Goal: Information Seeking & Learning: Learn about a topic

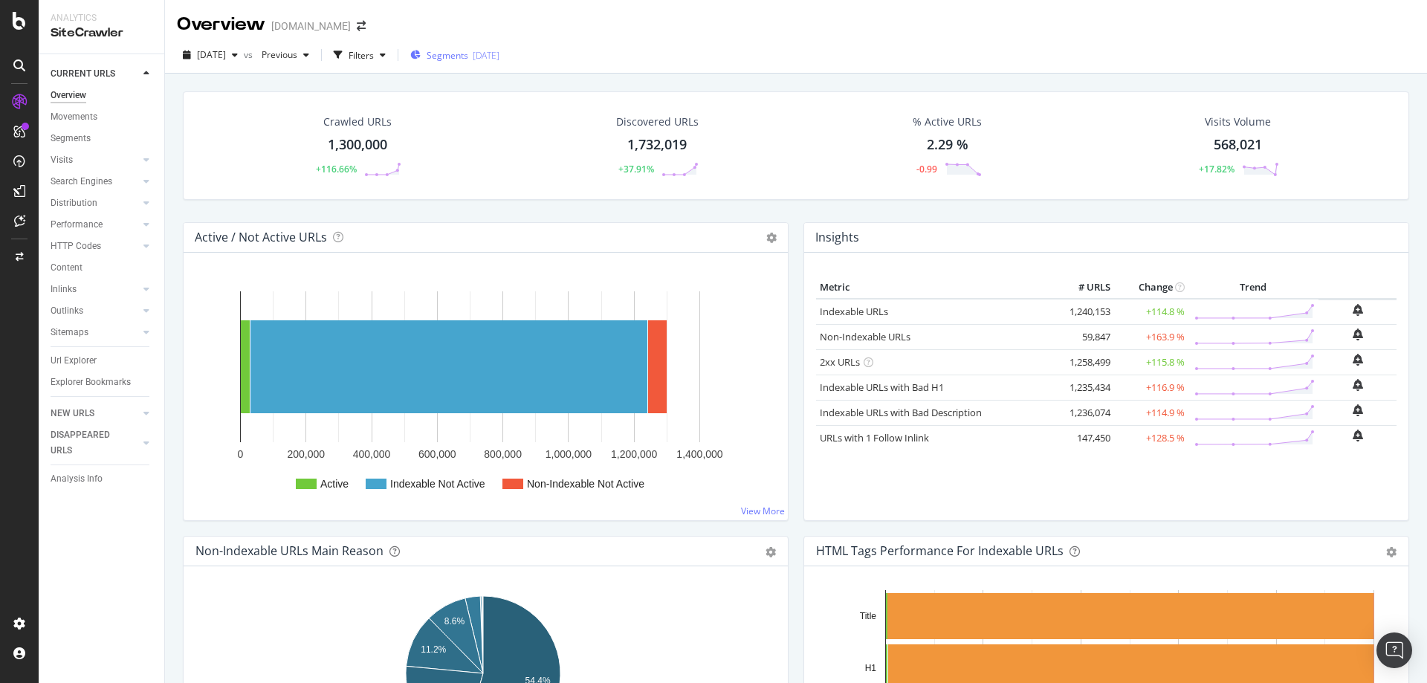
click at [468, 54] on span "Segments" at bounding box center [448, 55] width 42 height 13
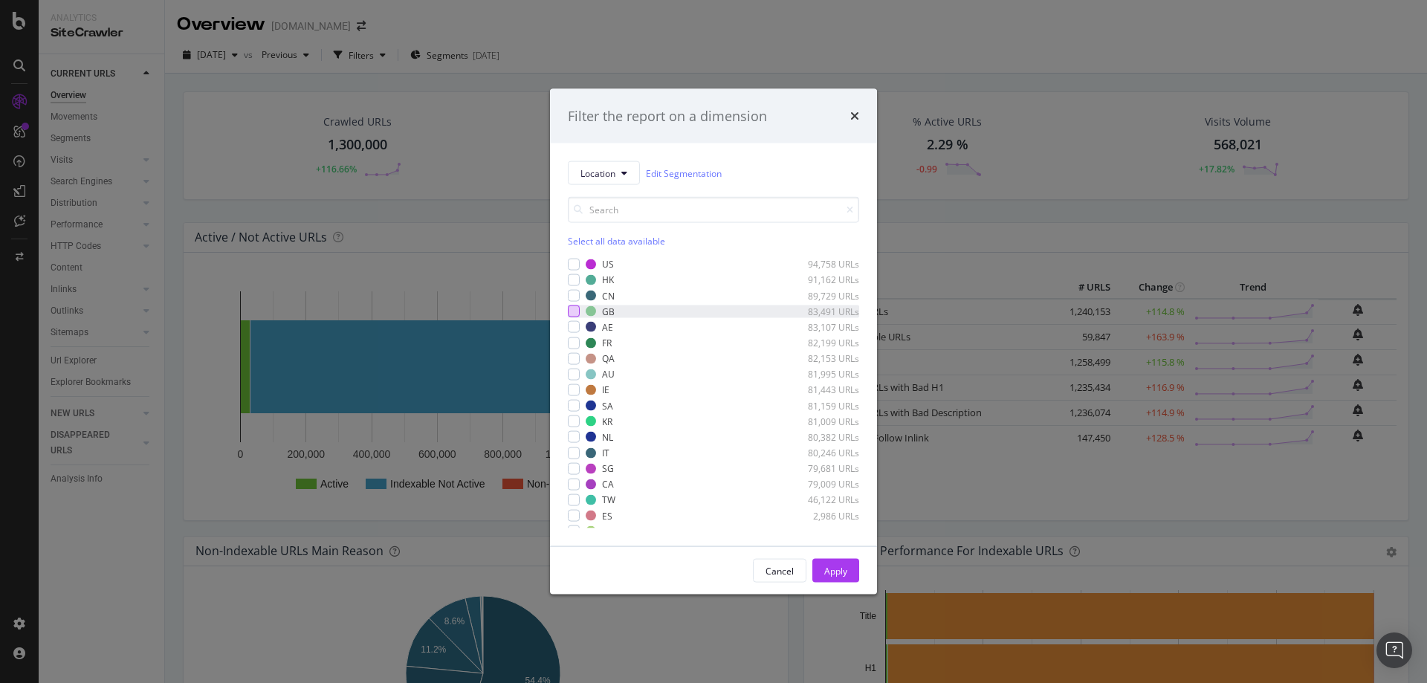
click at [577, 313] on div "modal" at bounding box center [574, 311] width 12 height 12
click at [829, 576] on div "Apply" at bounding box center [835, 570] width 23 height 13
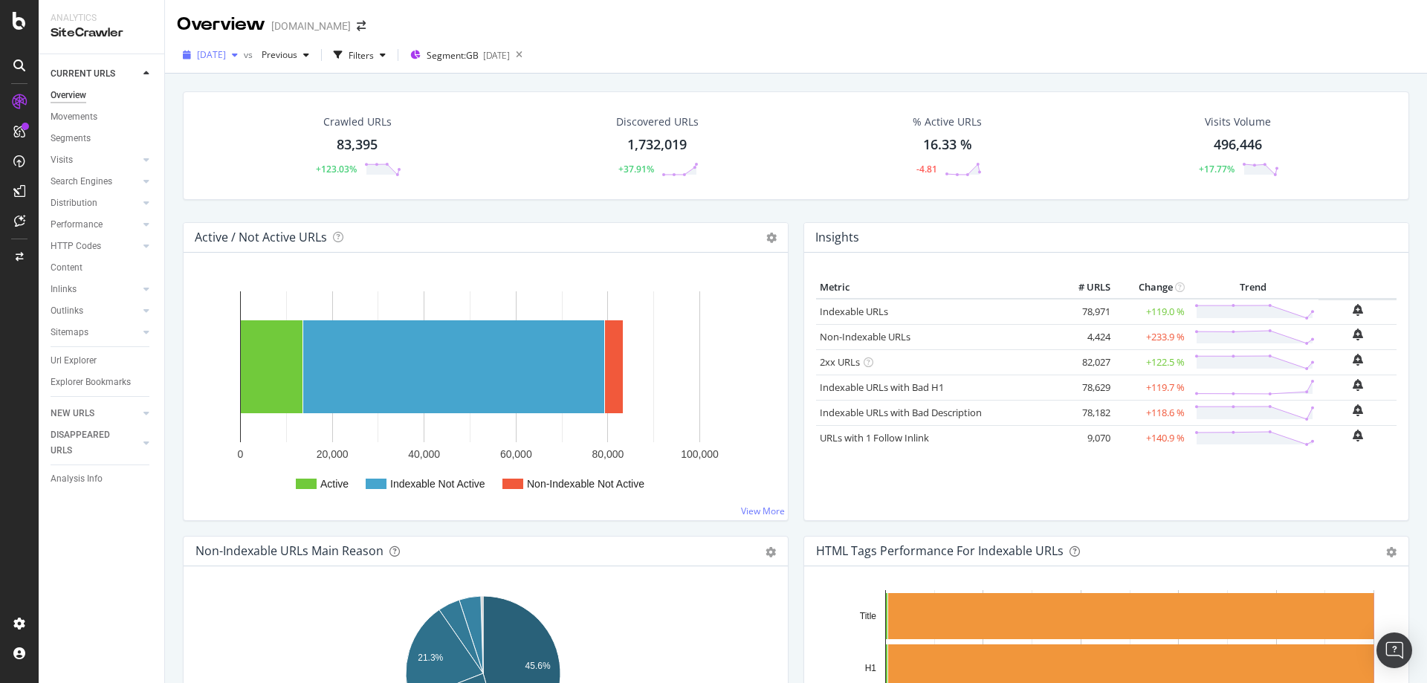
click at [226, 59] on span "[DATE]" at bounding box center [211, 54] width 29 height 13
click at [248, 165] on div "[DATE]" at bounding box center [238, 163] width 80 height 13
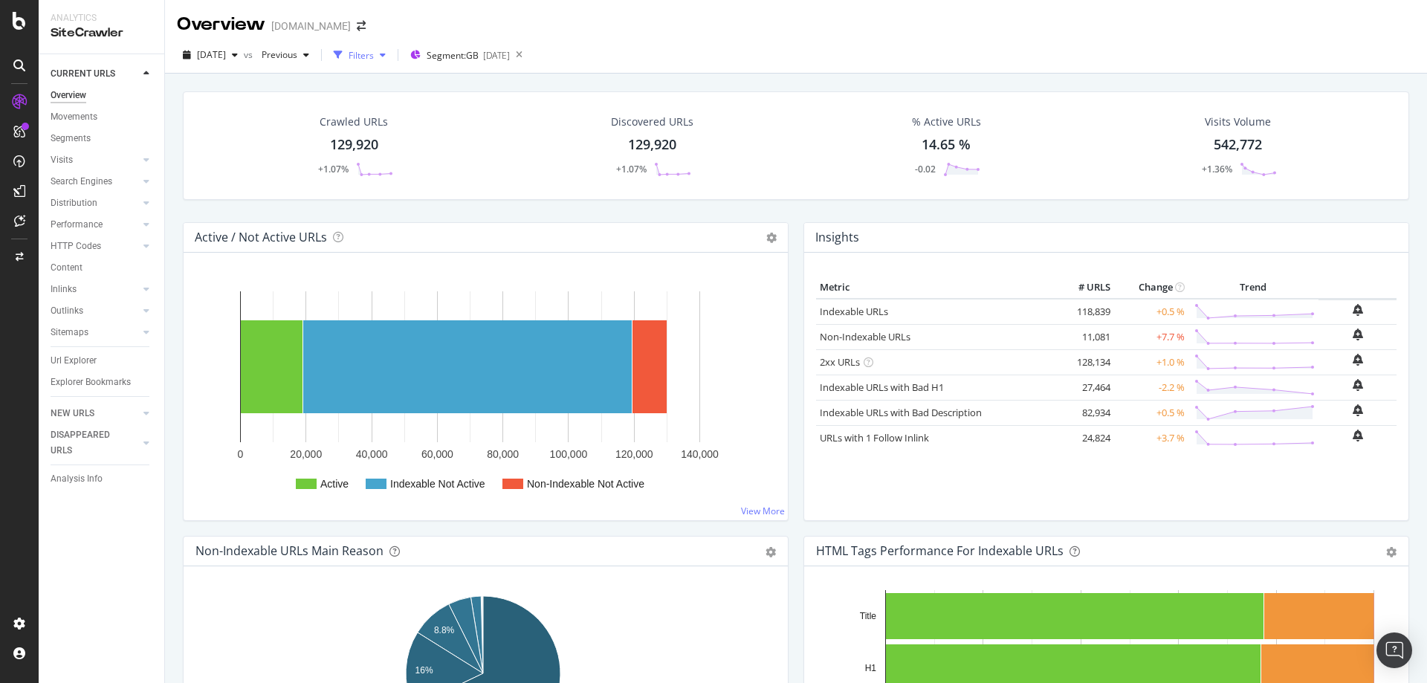
click at [374, 56] on div "Filters" at bounding box center [361, 55] width 25 height 13
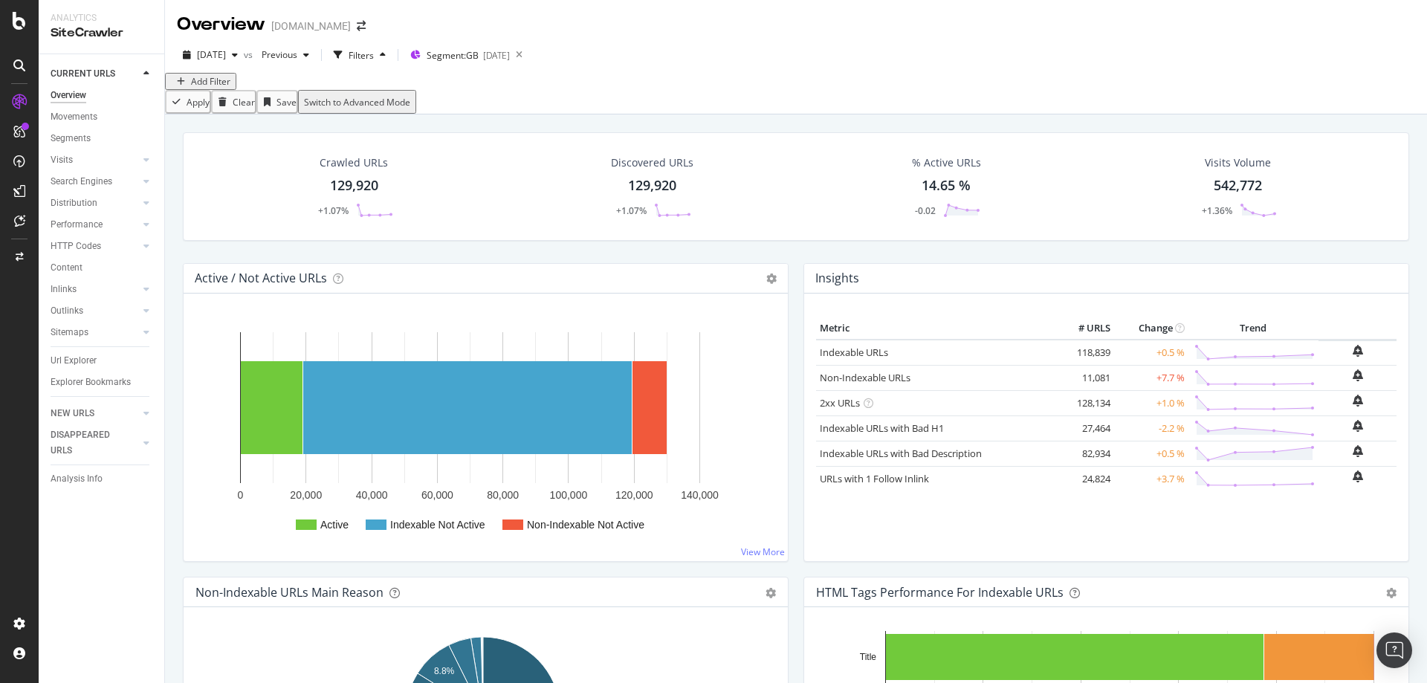
click at [201, 88] on div "Add Filter" at bounding box center [210, 81] width 39 height 13
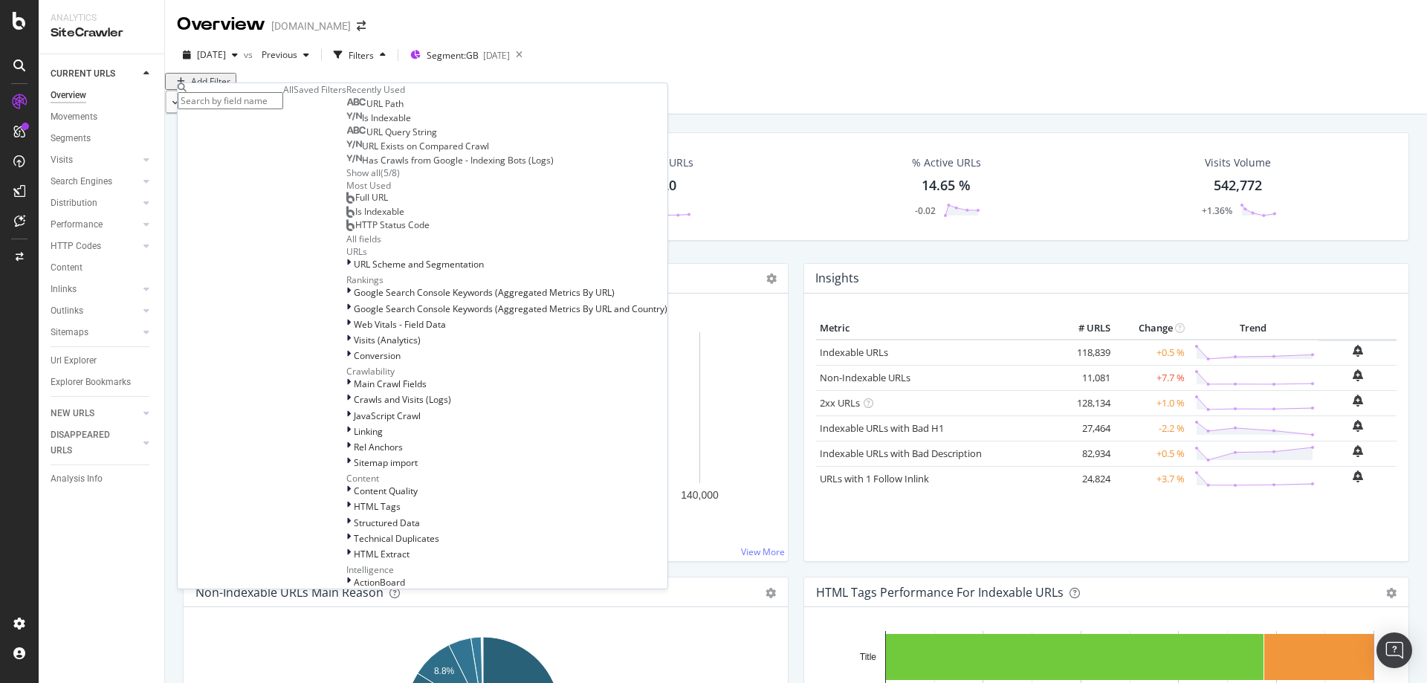
scroll to position [520, 0]
click at [346, 425] on div at bounding box center [349, 431] width 7 height 13
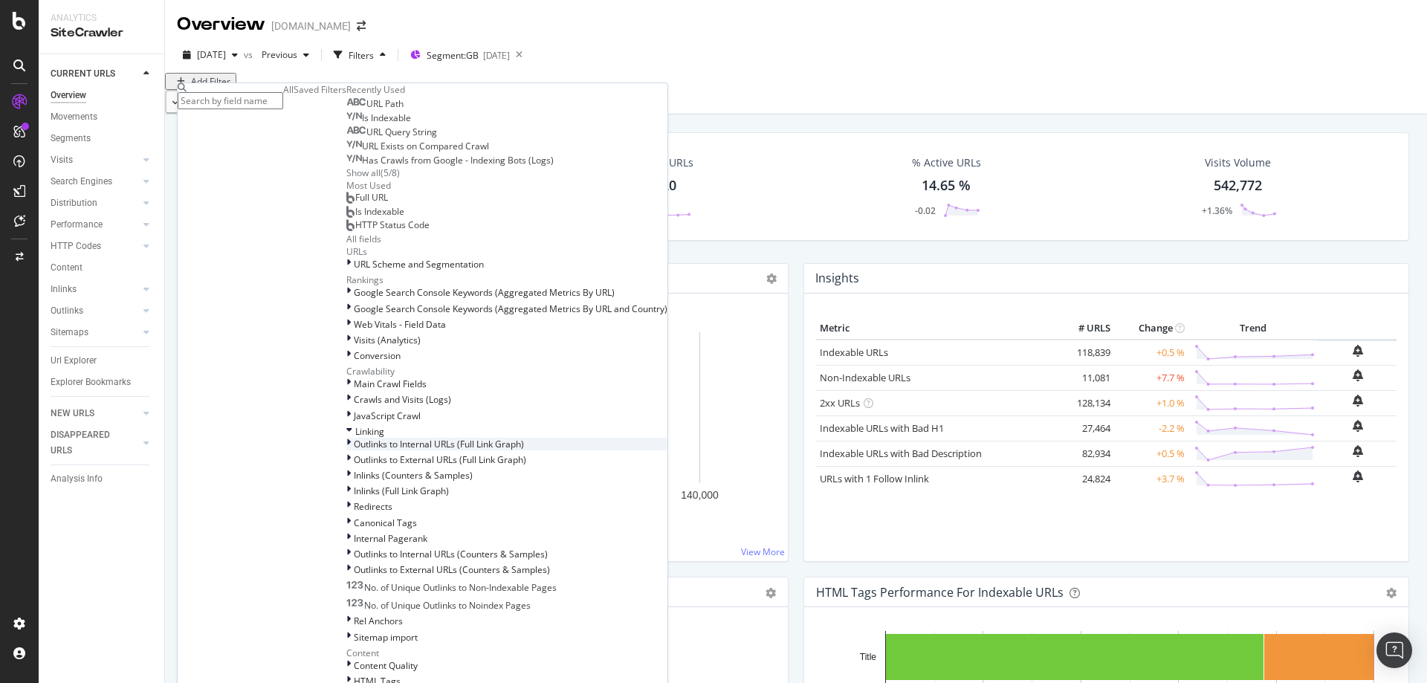
click at [346, 438] on icon at bounding box center [348, 444] width 4 height 13
click at [346, 425] on icon at bounding box center [349, 431] width 6 height 13
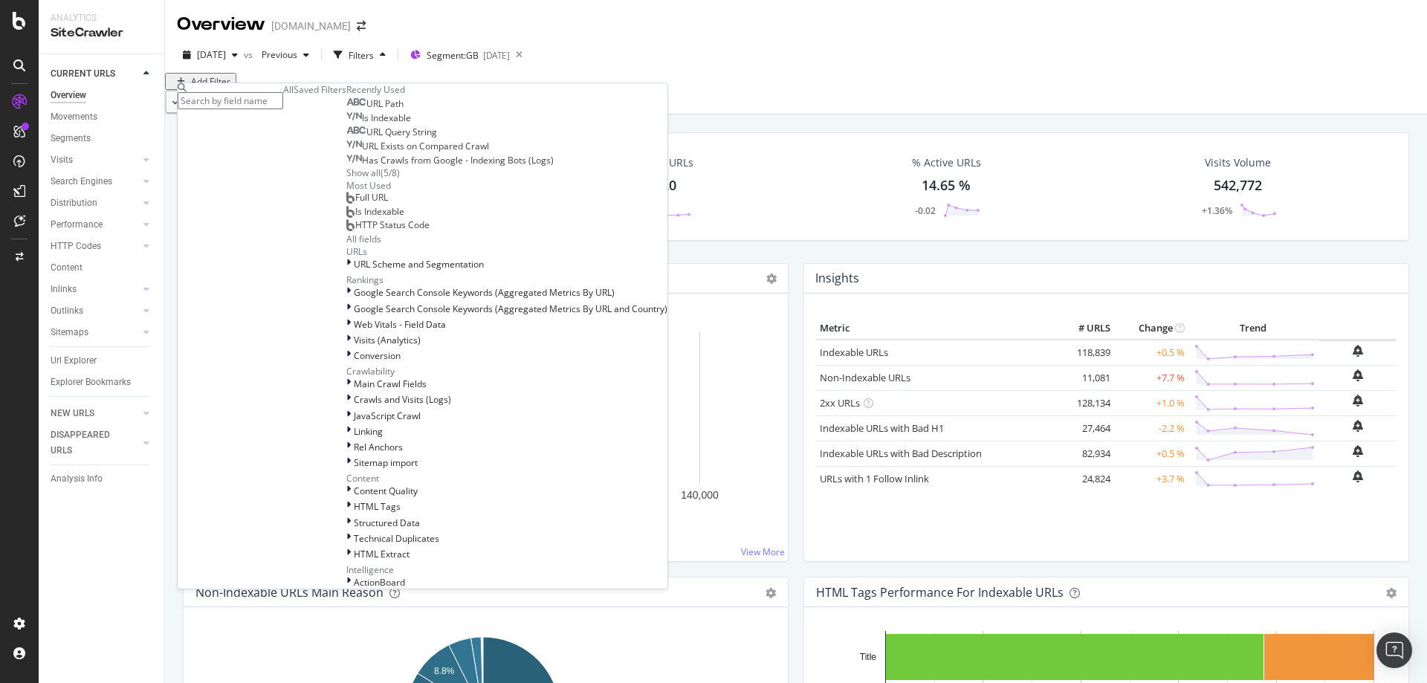
scroll to position [0, 0]
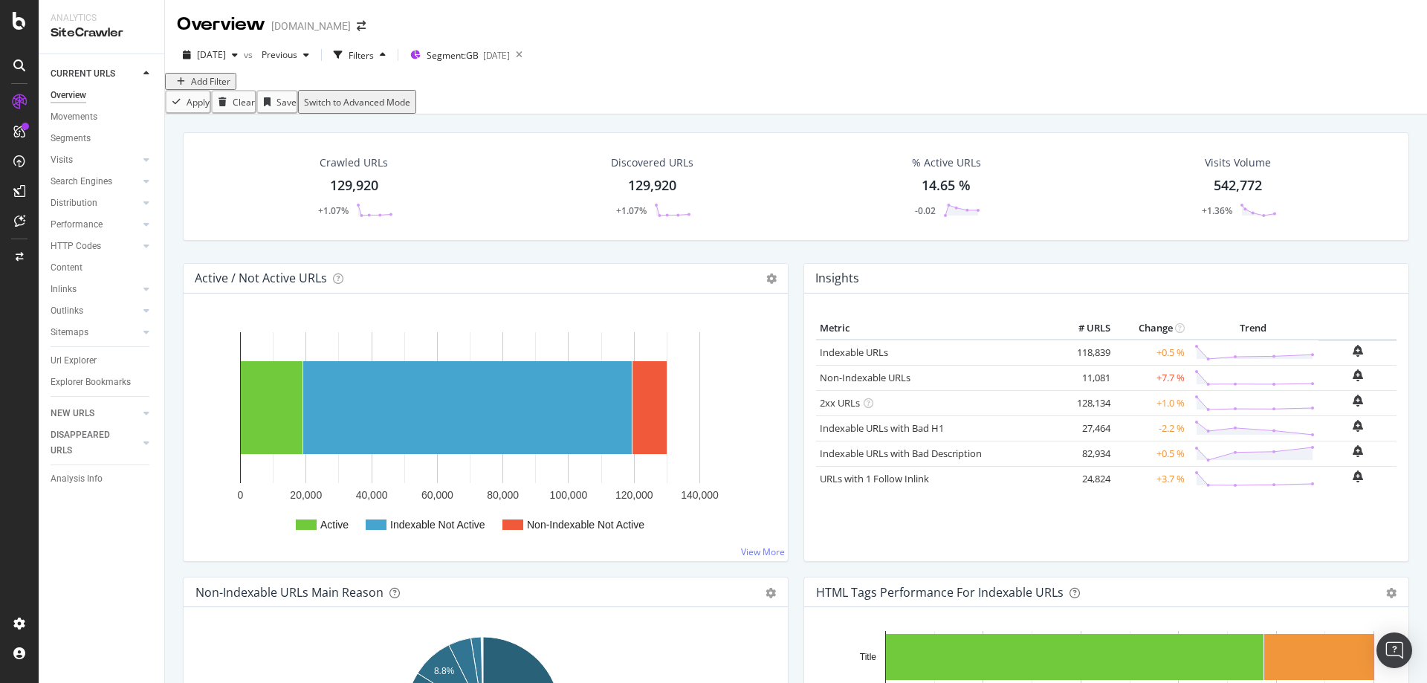
click at [479, 114] on div "Apply Clear Save Switch to Advanced Mode" at bounding box center [796, 102] width 1262 height 24
click at [479, 56] on span "Segment: [GEOGRAPHIC_DATA]" at bounding box center [453, 55] width 52 height 13
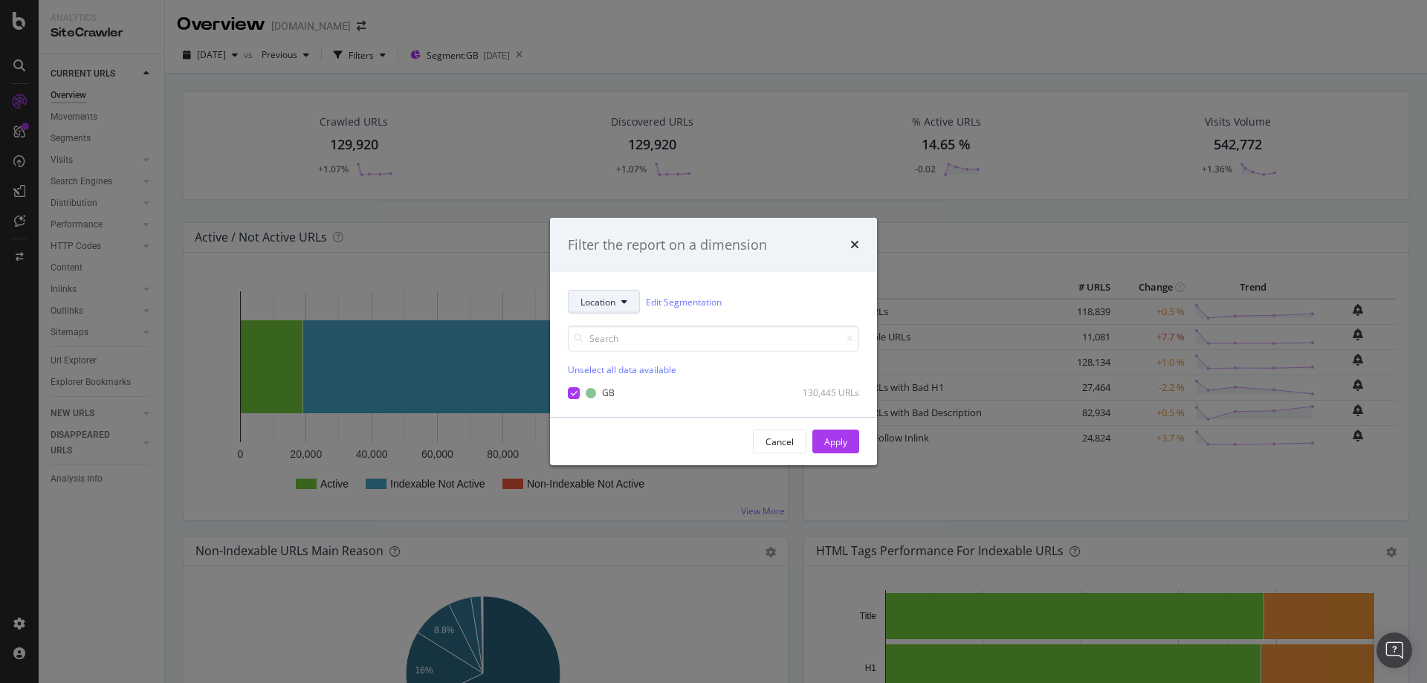
click at [630, 309] on button "Location" at bounding box center [604, 302] width 72 height 24
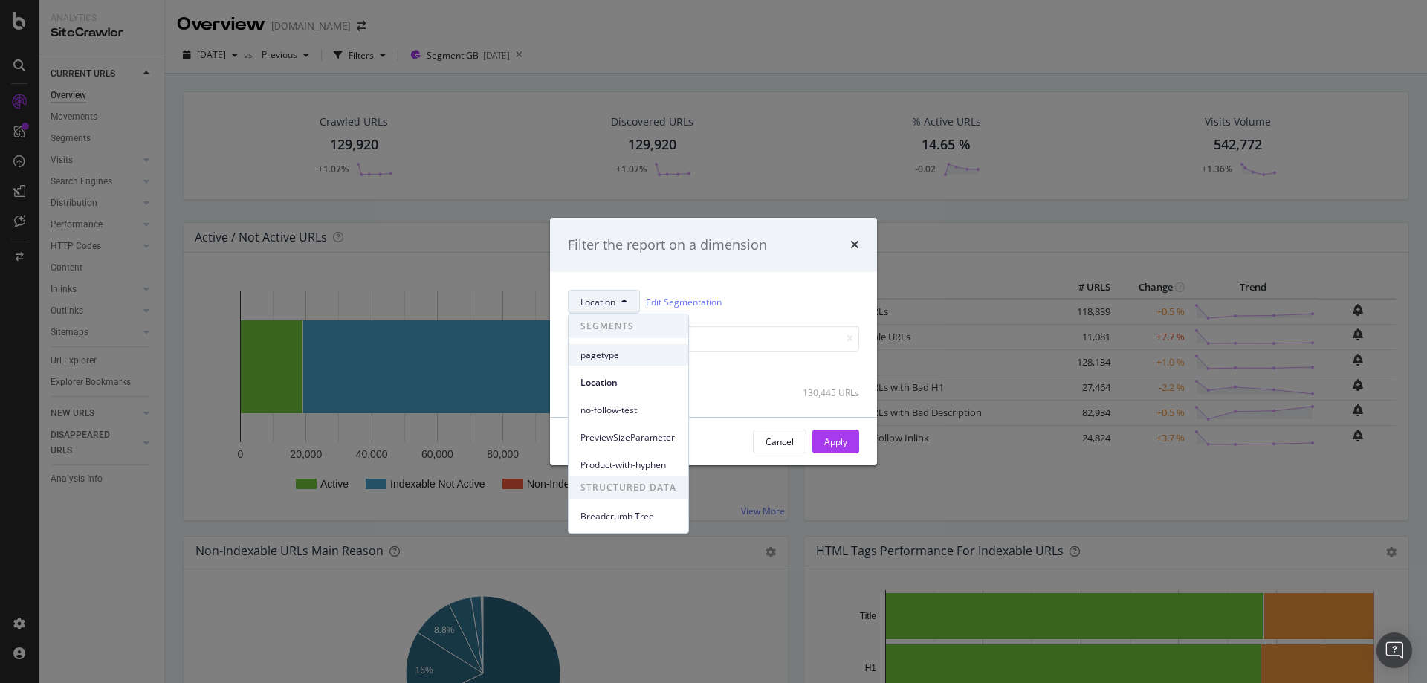
click at [618, 352] on span "pagetype" at bounding box center [629, 355] width 96 height 13
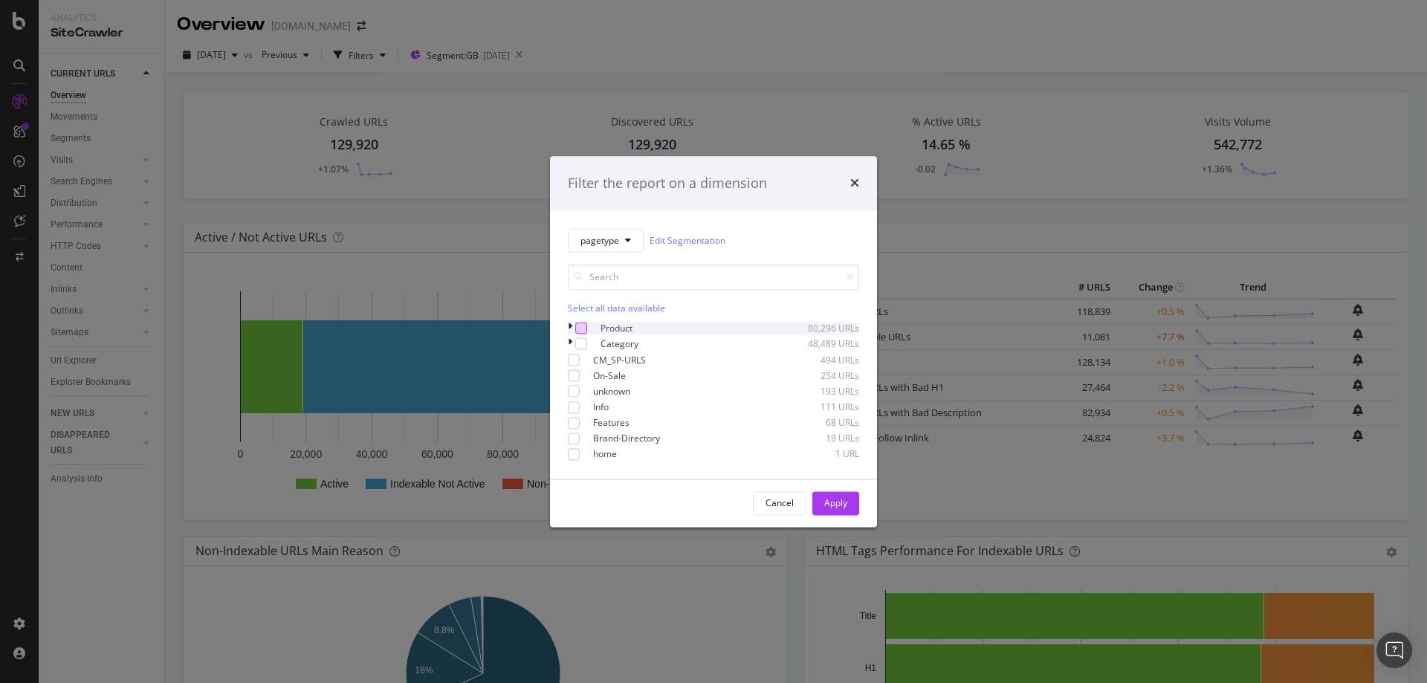
click at [583, 323] on div "modal" at bounding box center [581, 329] width 12 height 12
click at [827, 509] on div "Apply" at bounding box center [835, 503] width 23 height 13
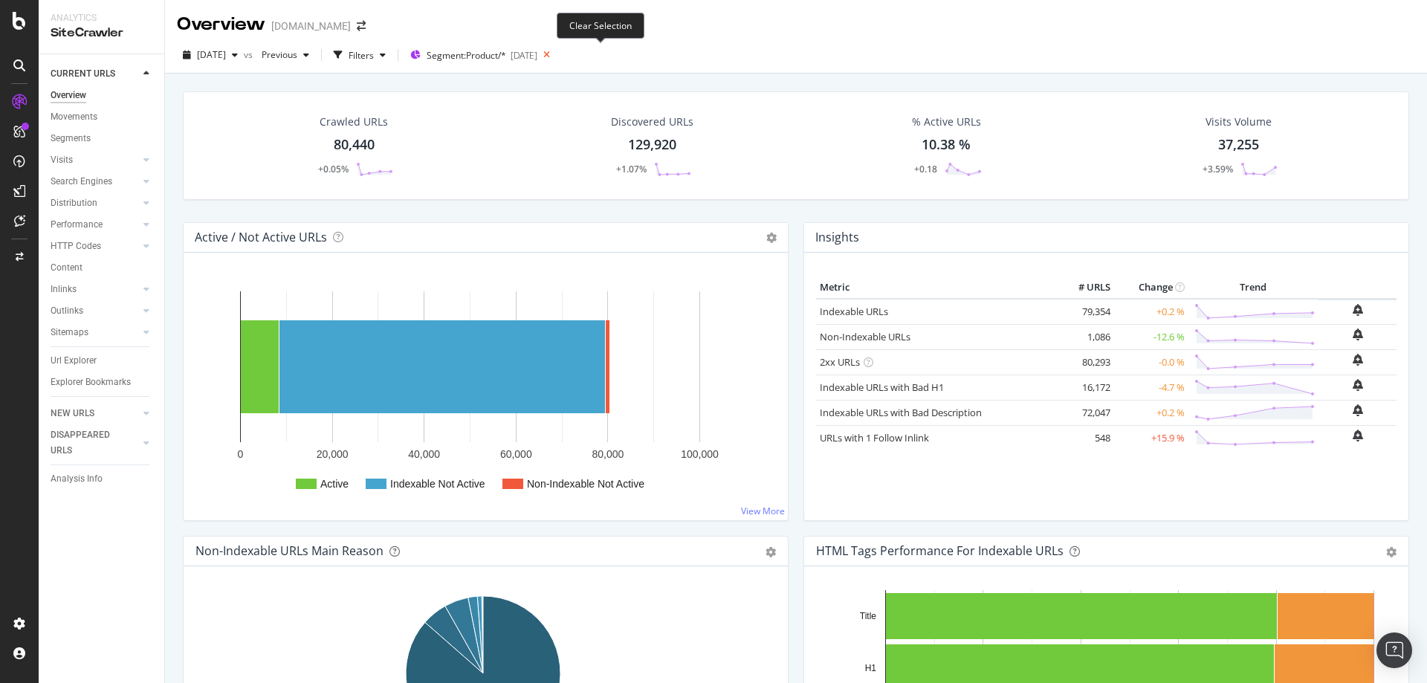
click at [556, 54] on icon at bounding box center [546, 55] width 19 height 21
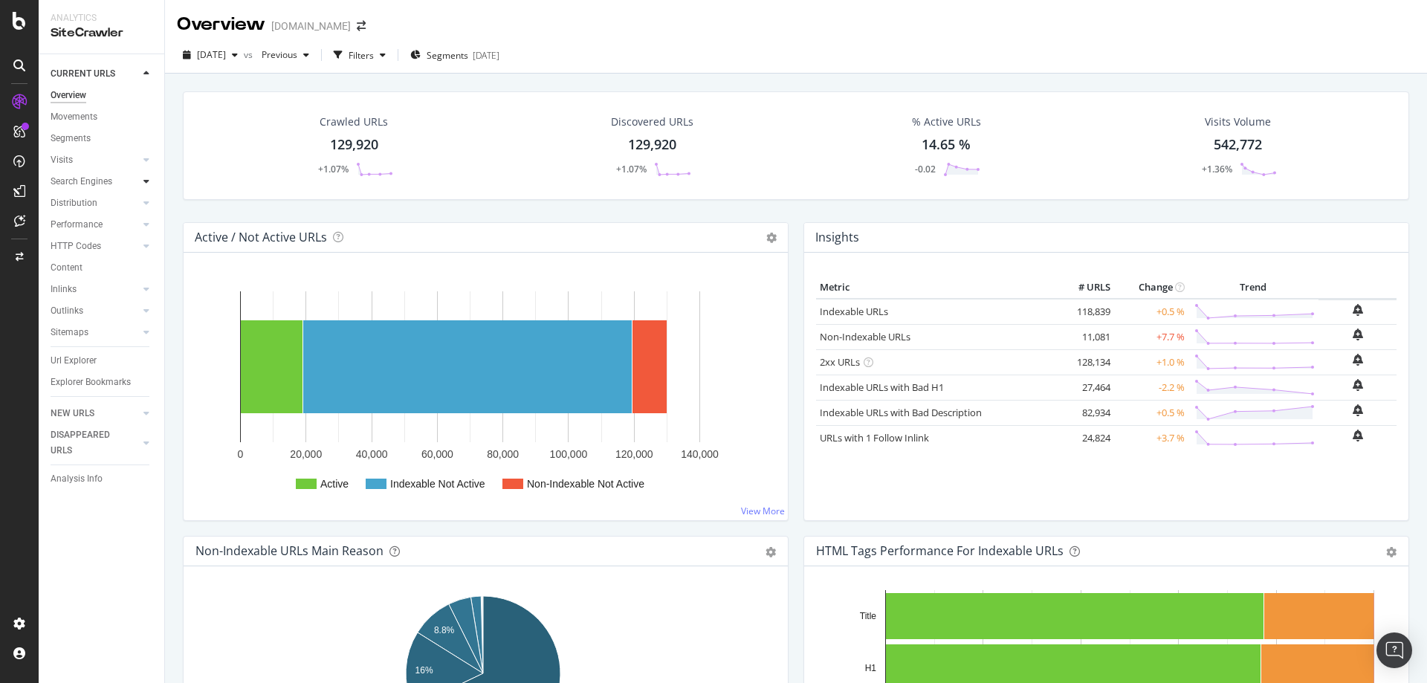
click at [147, 179] on icon at bounding box center [146, 181] width 6 height 9
click at [146, 181] on icon at bounding box center [146, 181] width 6 height 9
